Goal: Navigation & Orientation: Find specific page/section

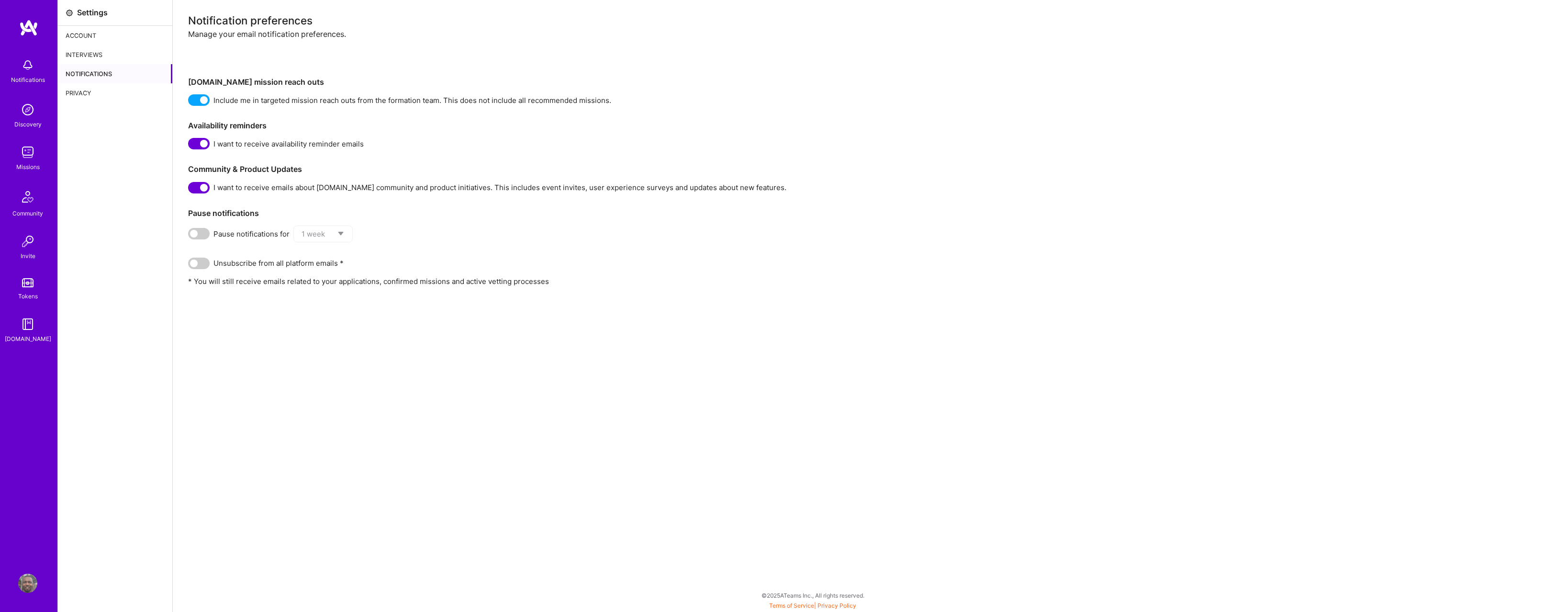
click at [92, 35] on div "Account" at bounding box center [115, 35] width 114 height 19
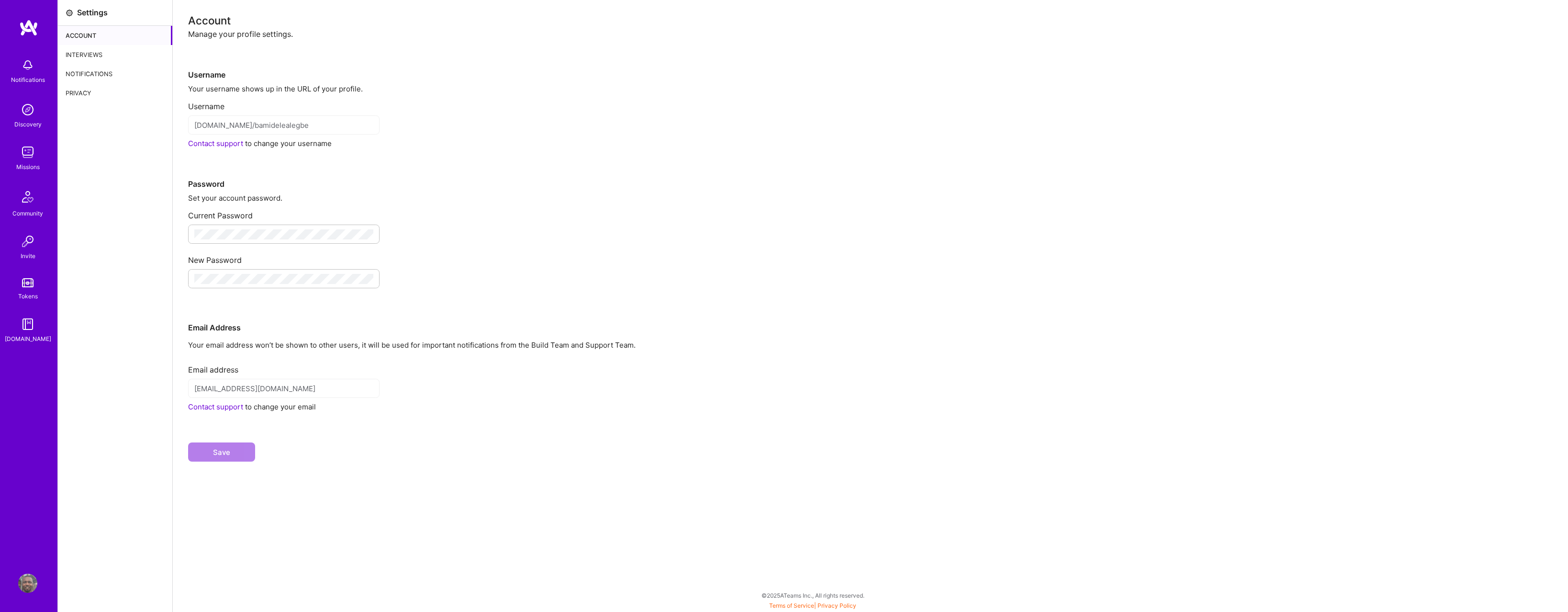
click at [41, 77] on div "Notifications" at bounding box center [28, 80] width 34 height 10
click at [30, 58] on div "Notifications Discovery Missions Community Invite Tokens [DOMAIN_NAME]" at bounding box center [29, 199] width 57 height 290
click at [29, 24] on img at bounding box center [28, 27] width 19 height 17
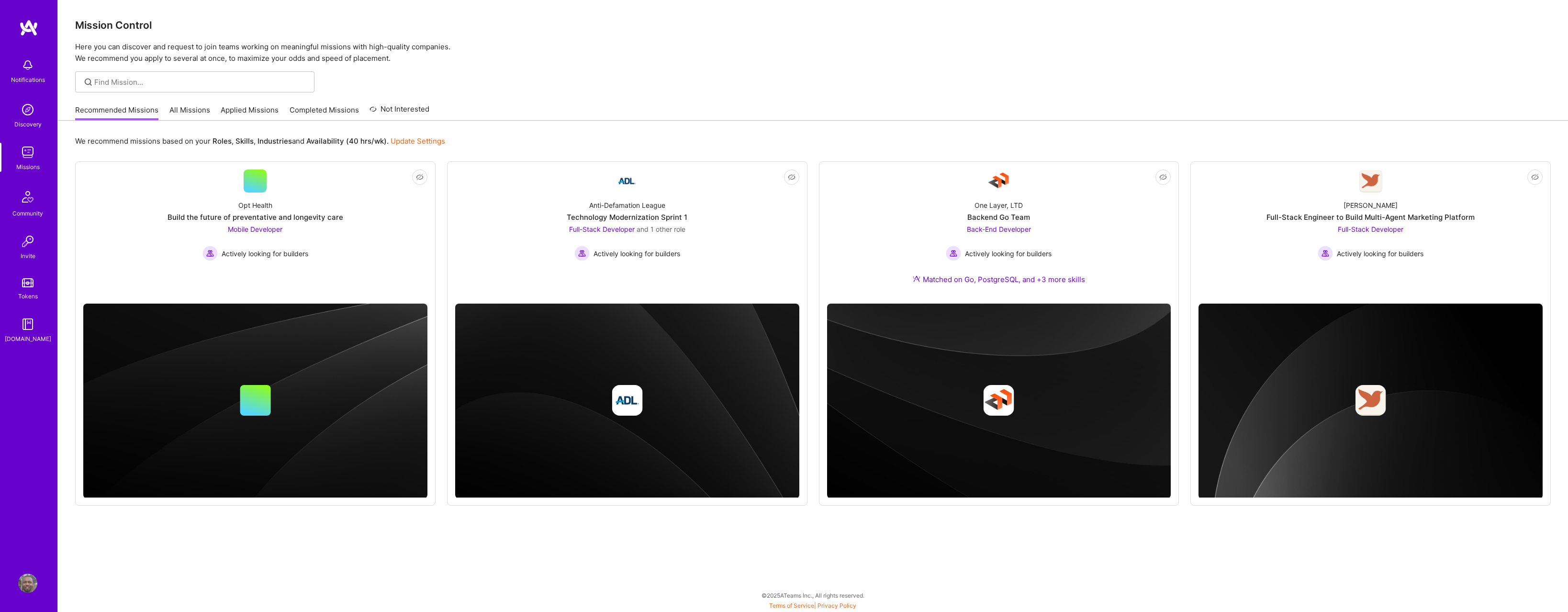
click at [192, 116] on link "All Missions" at bounding box center [189, 113] width 41 height 16
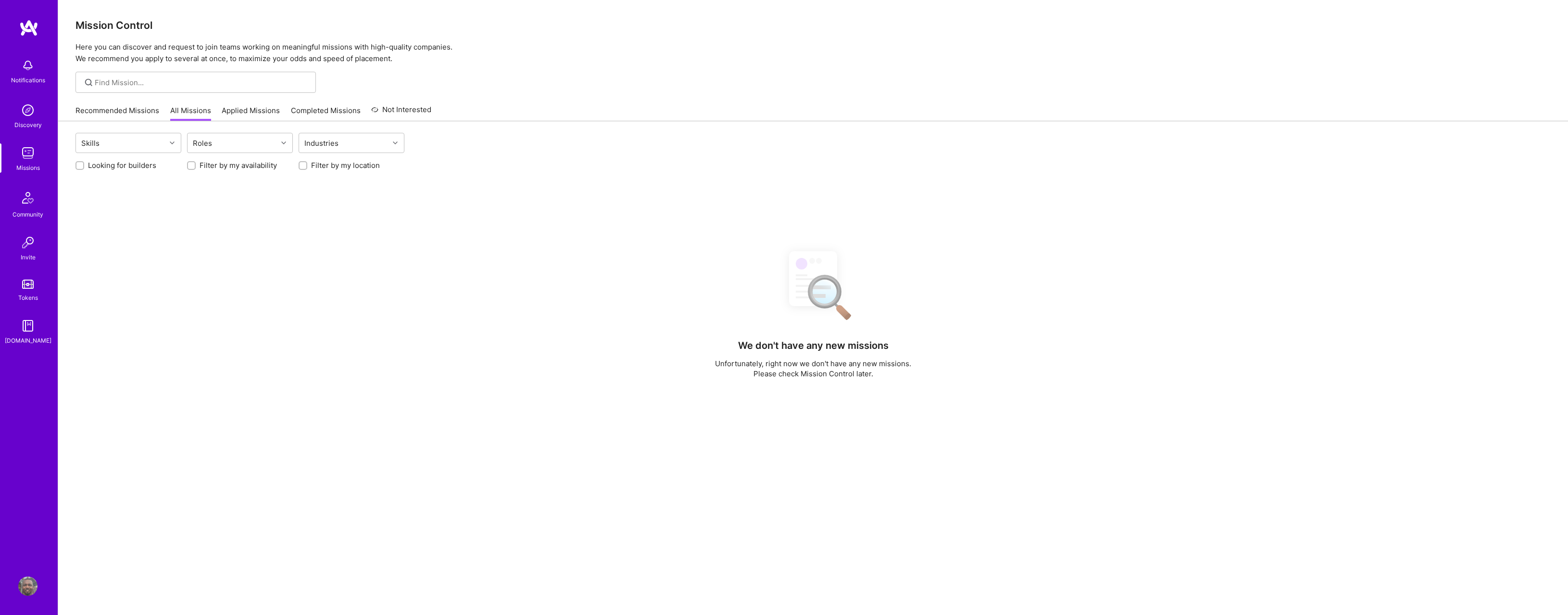
click at [235, 116] on link "Applied Missions" at bounding box center [250, 113] width 58 height 16
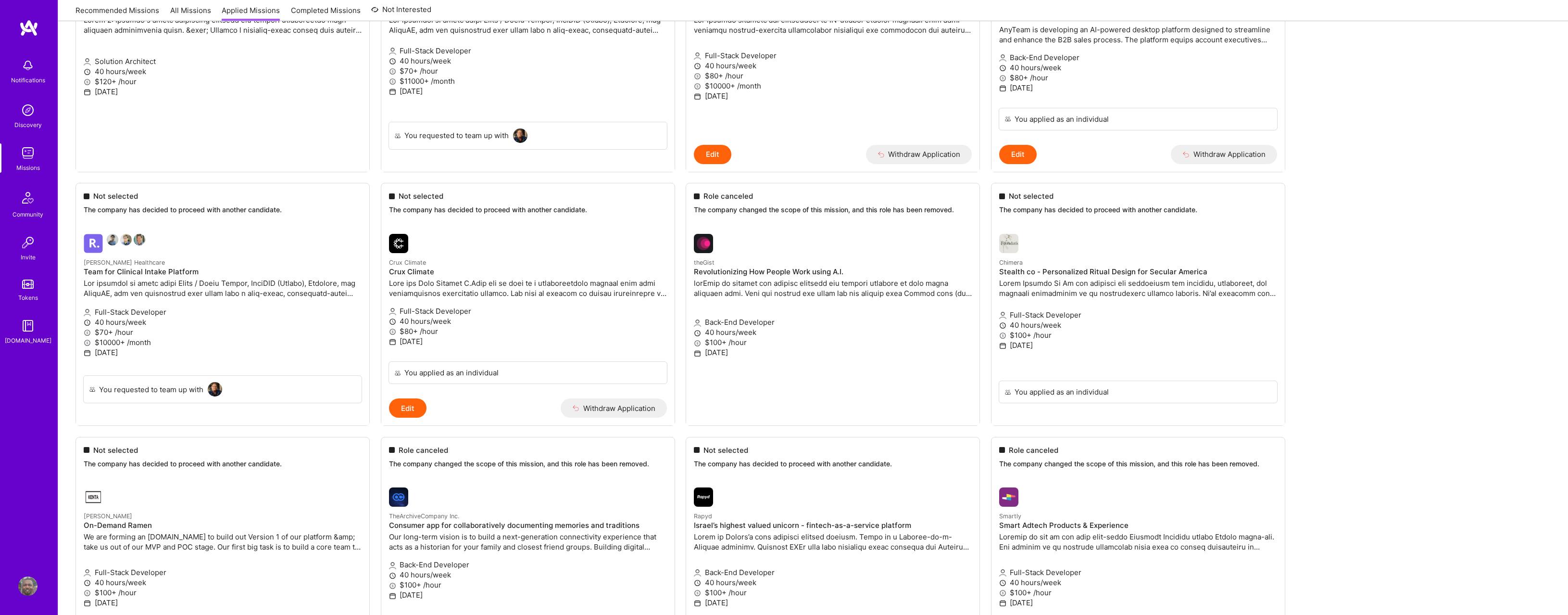
scroll to position [636, 0]
